Goal: Transaction & Acquisition: Purchase product/service

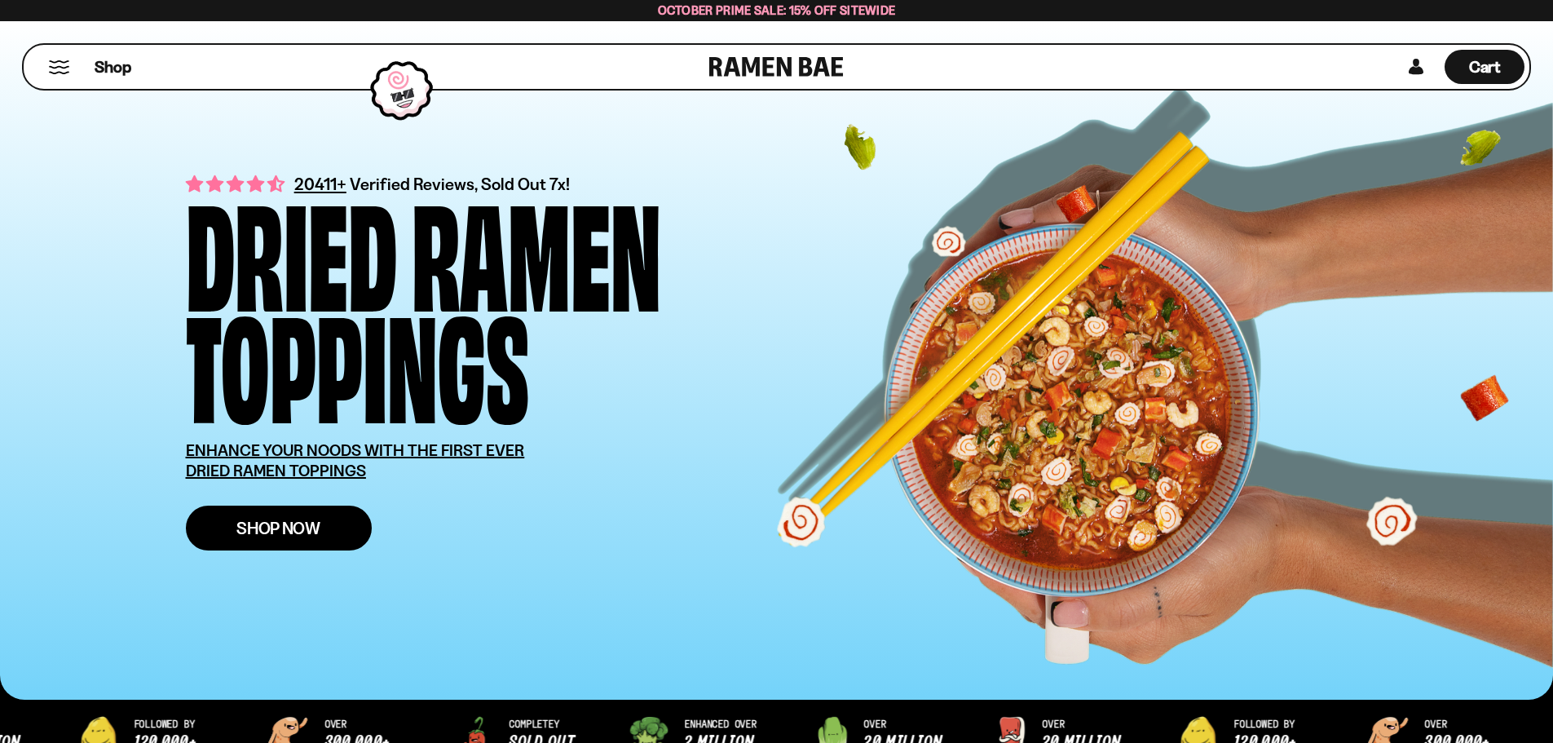
click at [296, 532] on span "Shop Now" at bounding box center [278, 527] width 84 height 17
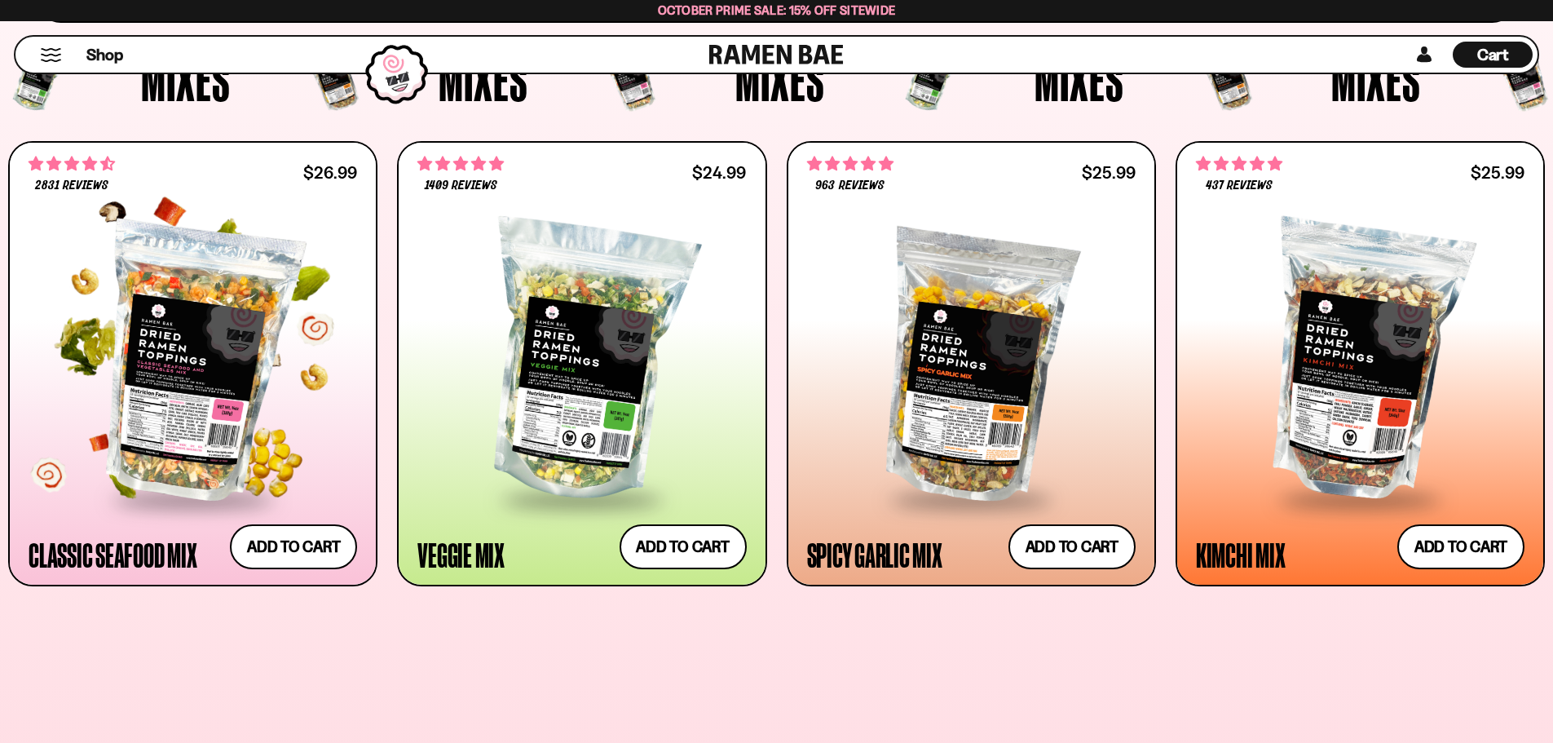
scroll to position [652, 0]
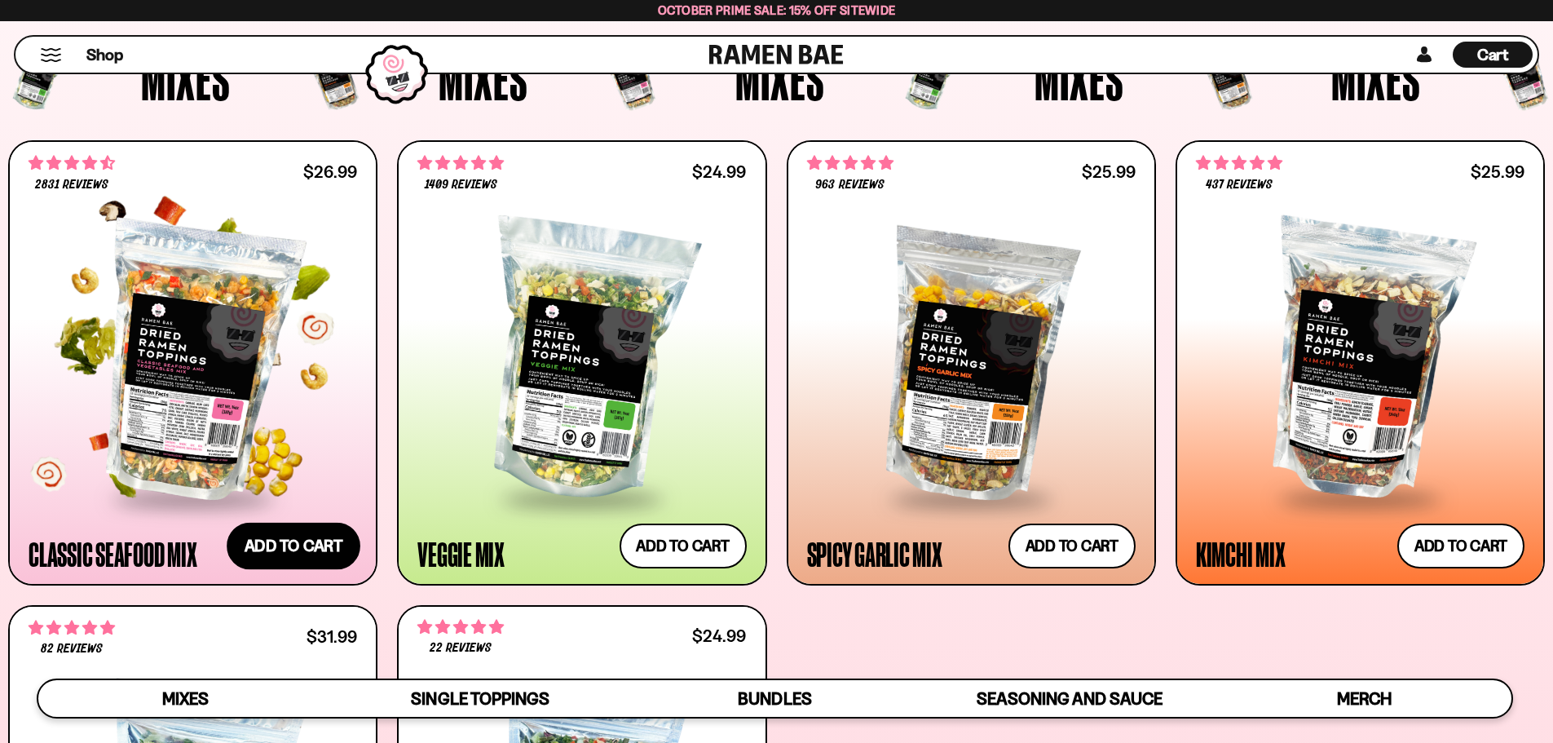
click at [304, 541] on button "Add to cart Add ― Regular price $26.99 Regular price Sale price $26.99 Unit pri…" at bounding box center [294, 545] width 134 height 47
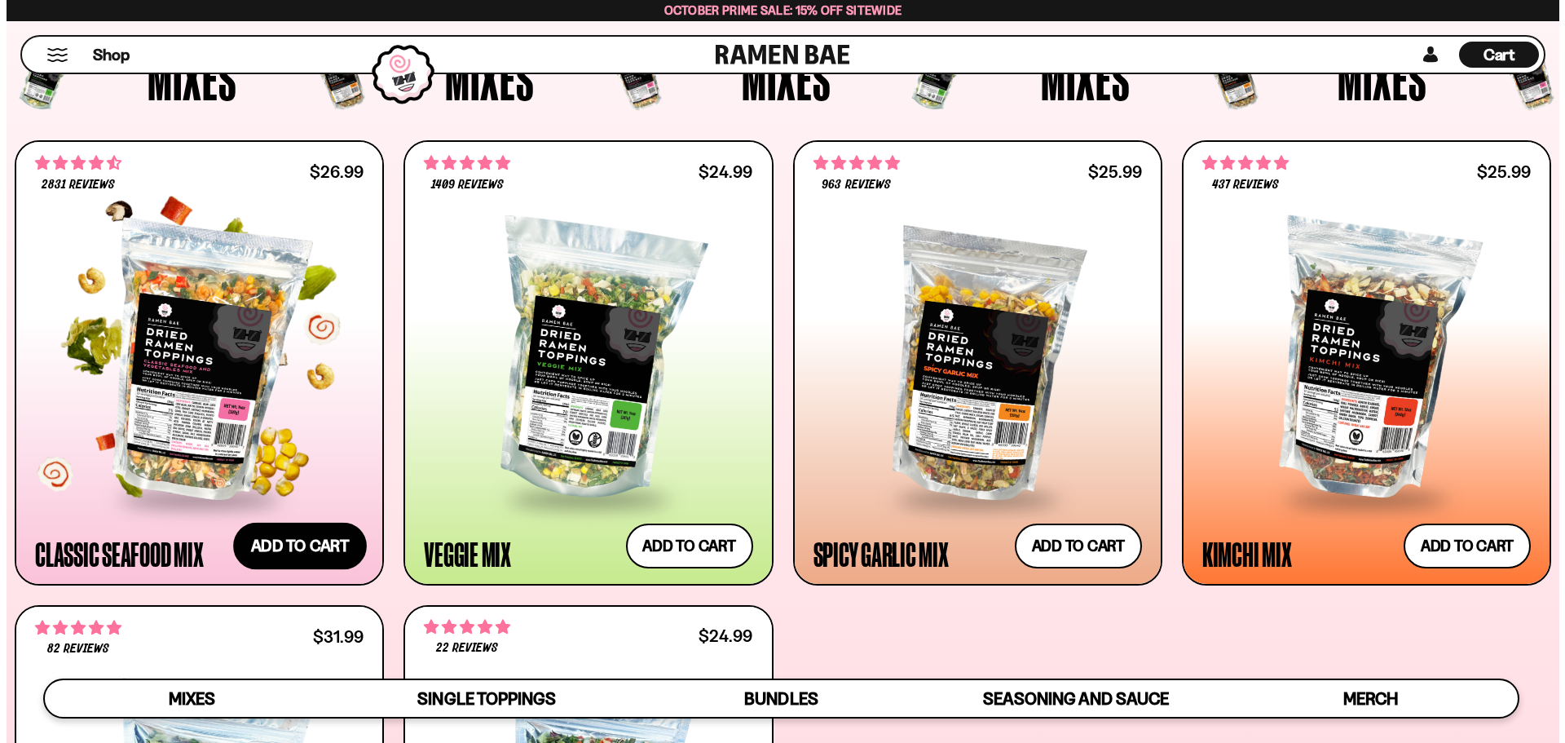
scroll to position [655, 0]
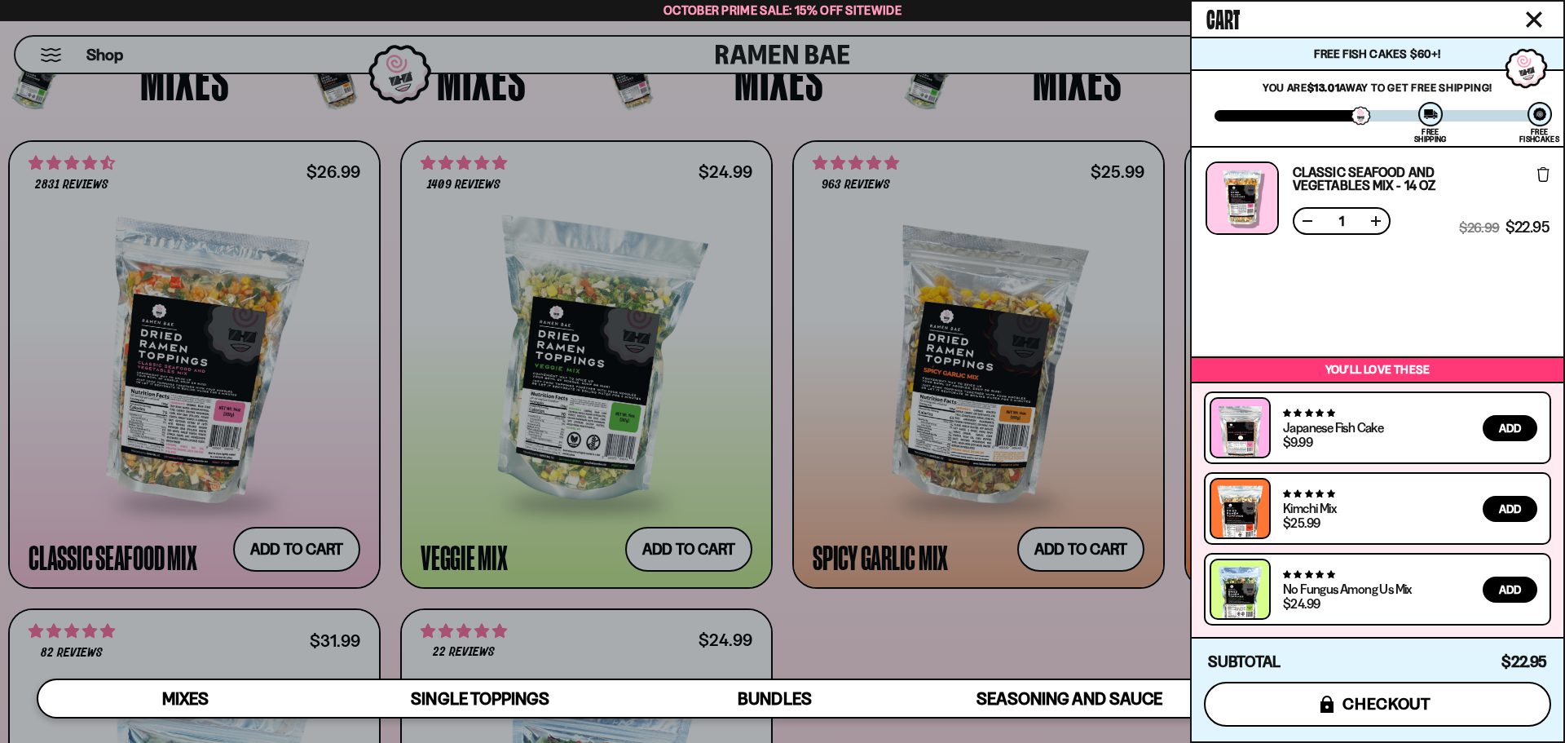
click at [1406, 700] on span "checkout" at bounding box center [1387, 704] width 89 height 18
